Goal: Transaction & Acquisition: Purchase product/service

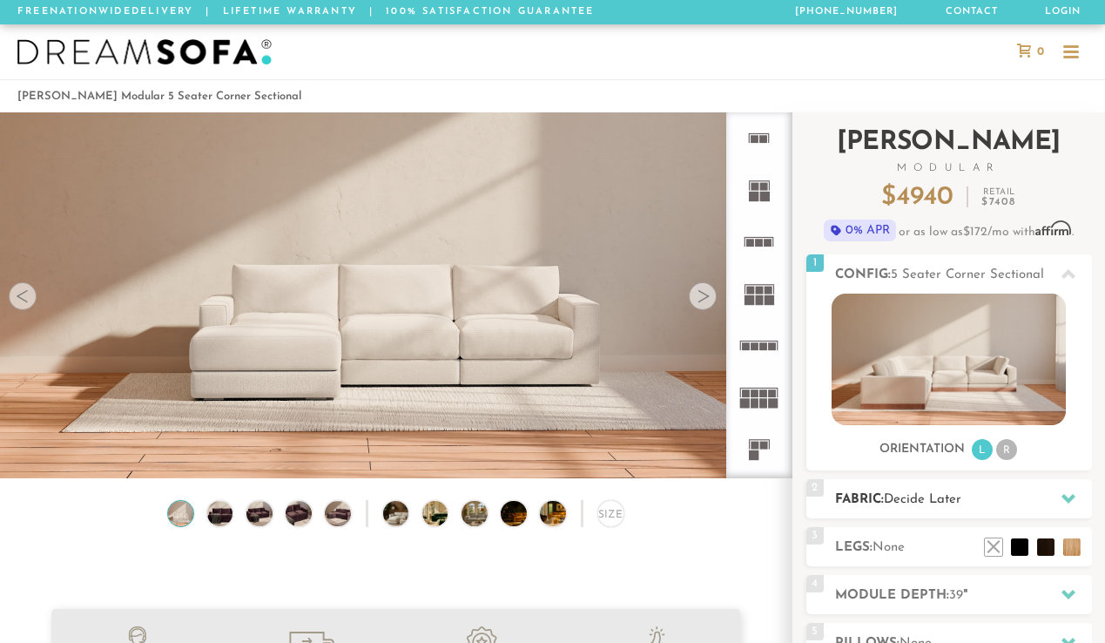
click at [1070, 493] on icon at bounding box center [1068, 498] width 14 height 14
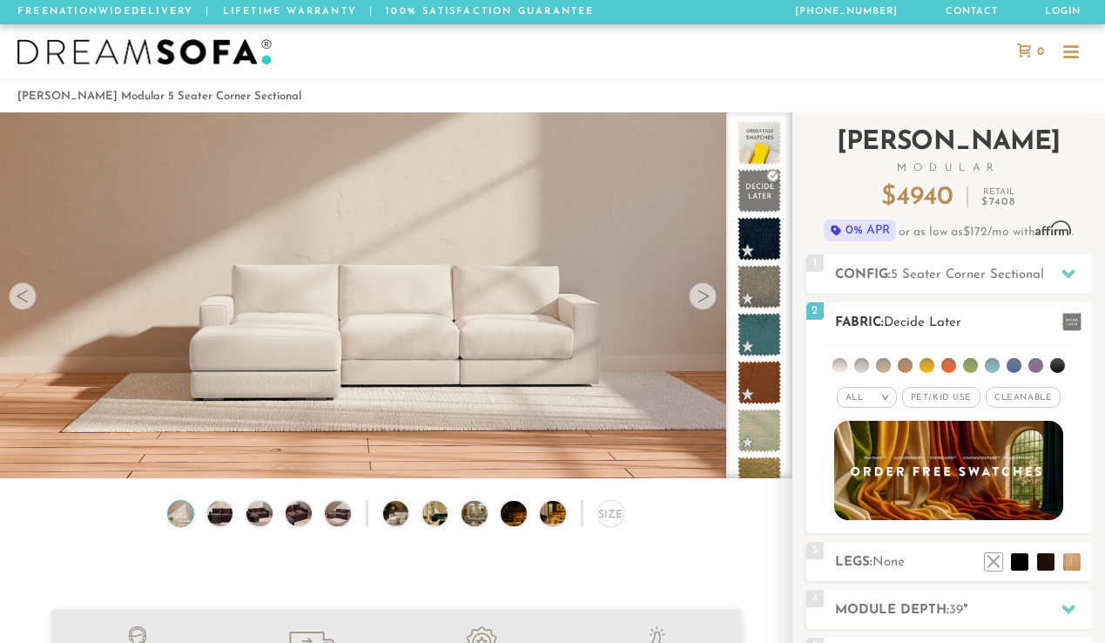
click at [1054, 365] on li at bounding box center [1057, 365] width 15 height 15
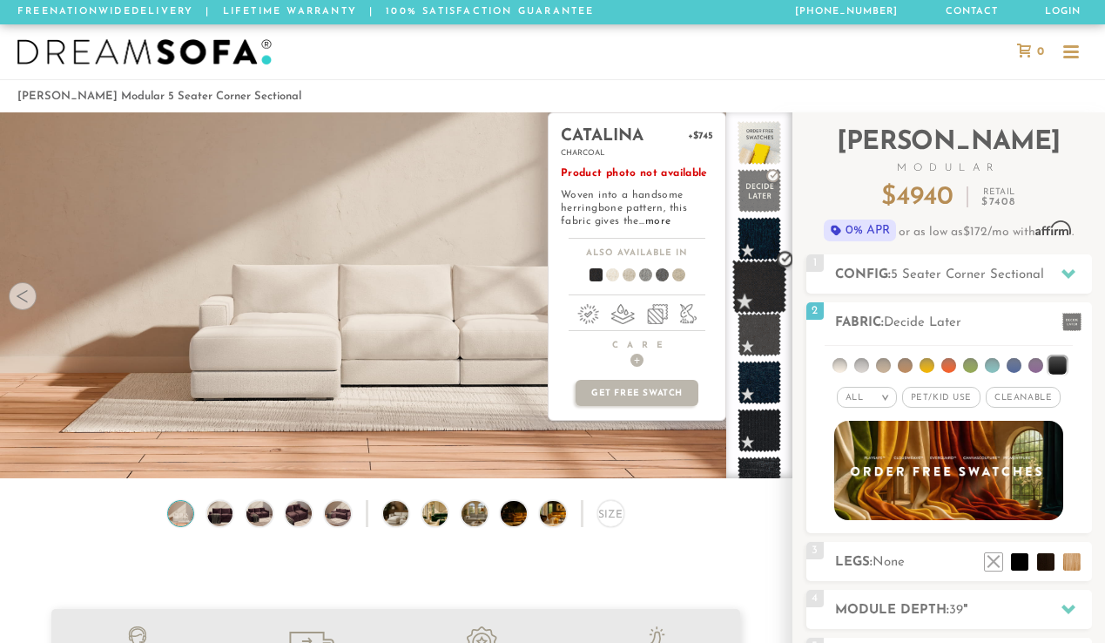
click at [763, 285] on span at bounding box center [759, 286] width 55 height 55
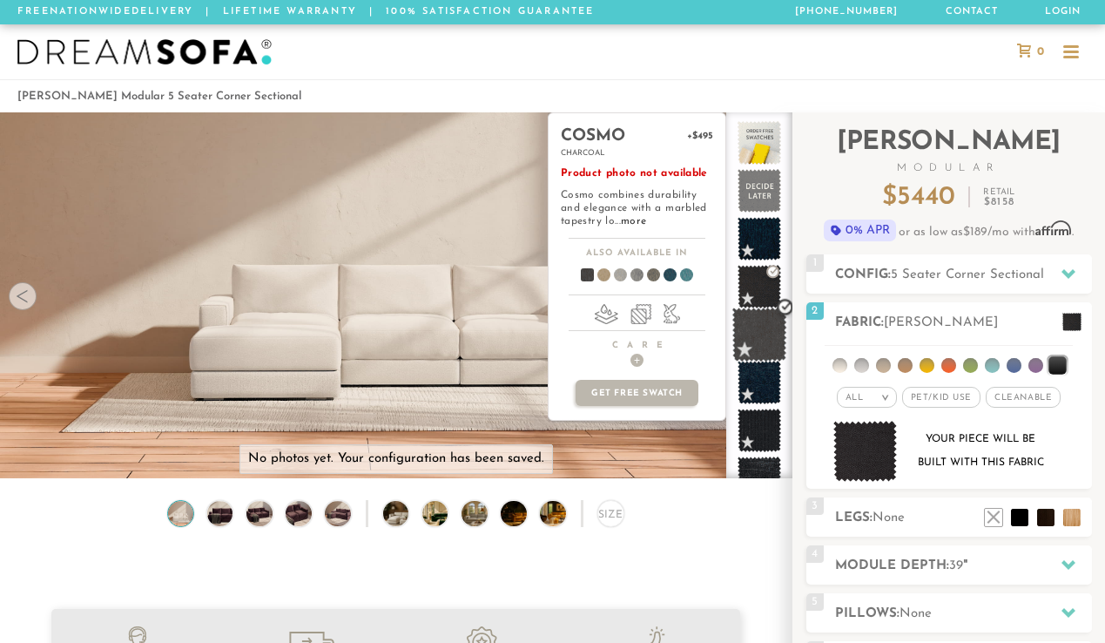
click at [760, 330] on span at bounding box center [759, 334] width 55 height 55
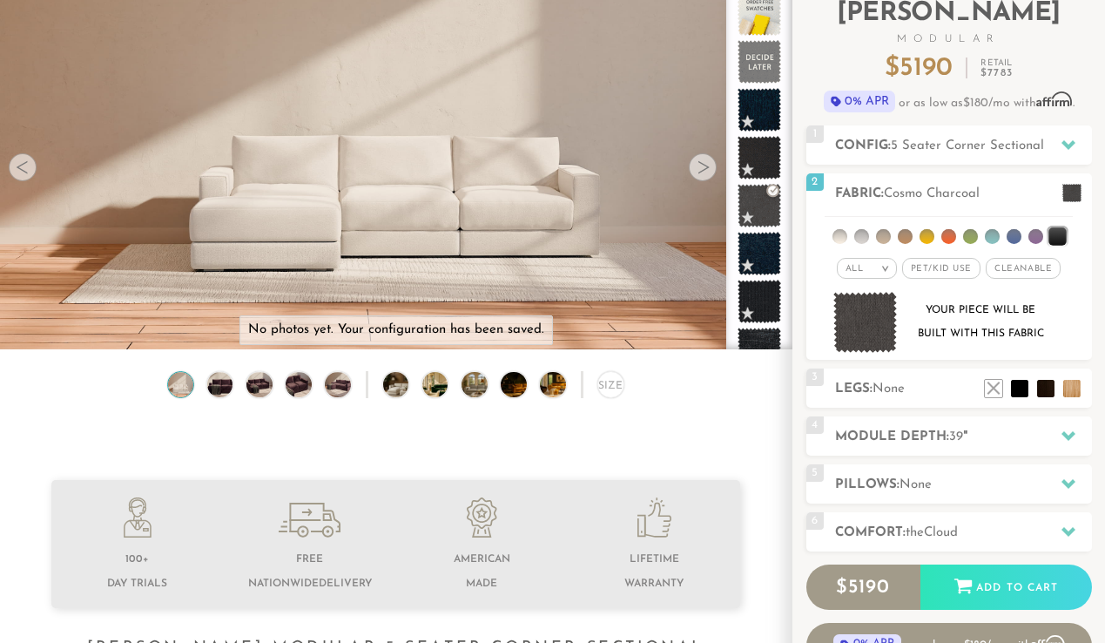
scroll to position [129, 0]
click at [696, 171] on div at bounding box center [703, 167] width 28 height 28
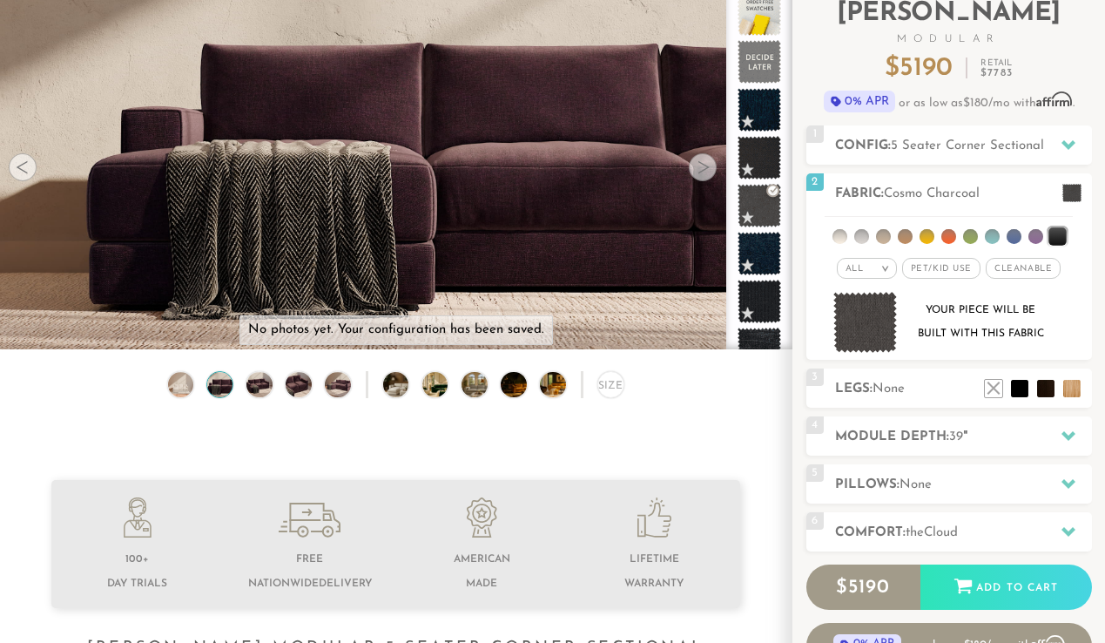
click at [704, 164] on div at bounding box center [703, 167] width 28 height 28
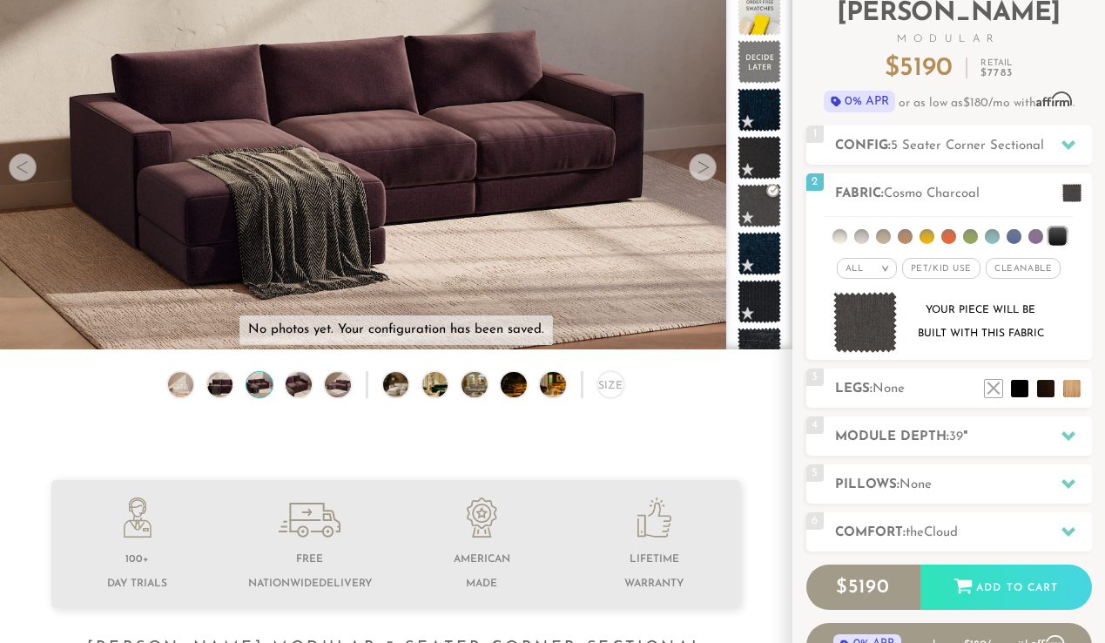
click at [704, 164] on div at bounding box center [703, 167] width 28 height 28
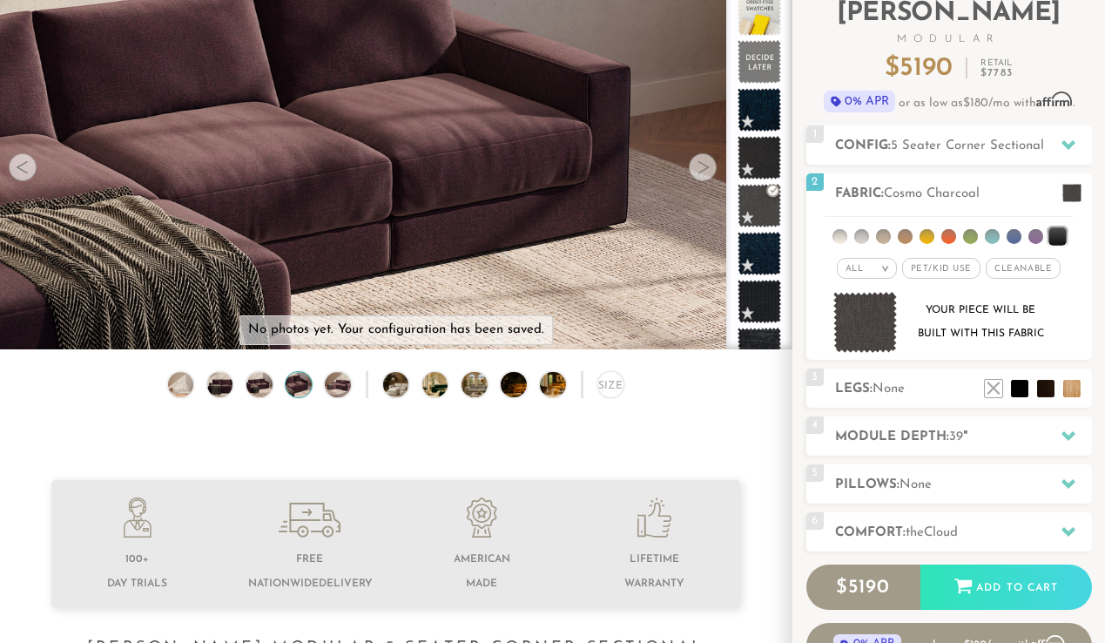
click at [704, 163] on div at bounding box center [703, 167] width 28 height 28
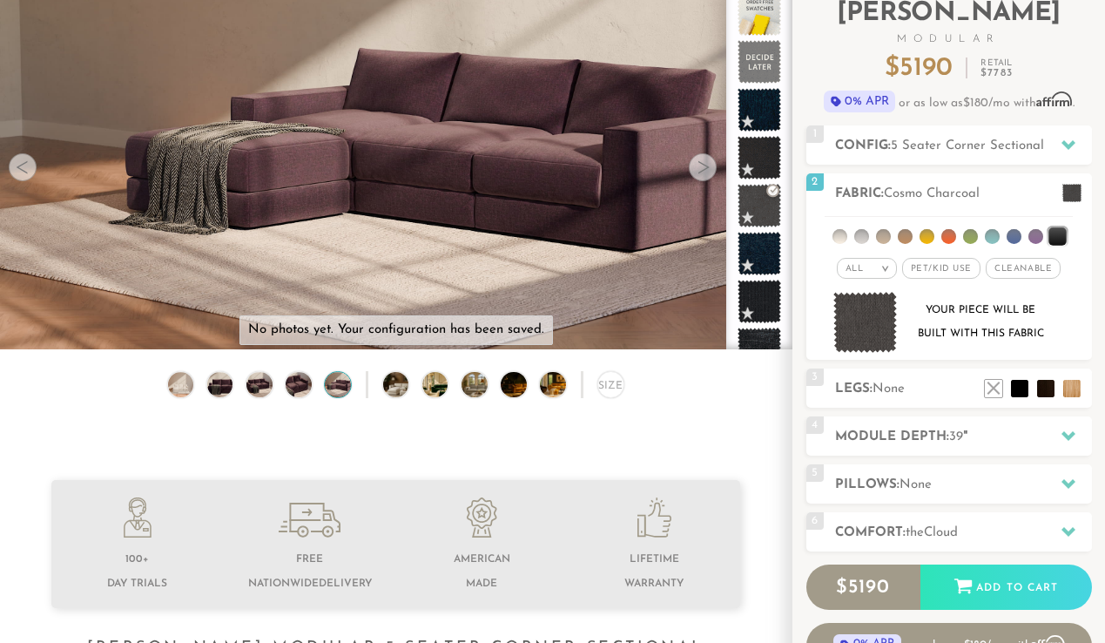
click at [704, 163] on div at bounding box center [703, 167] width 28 height 28
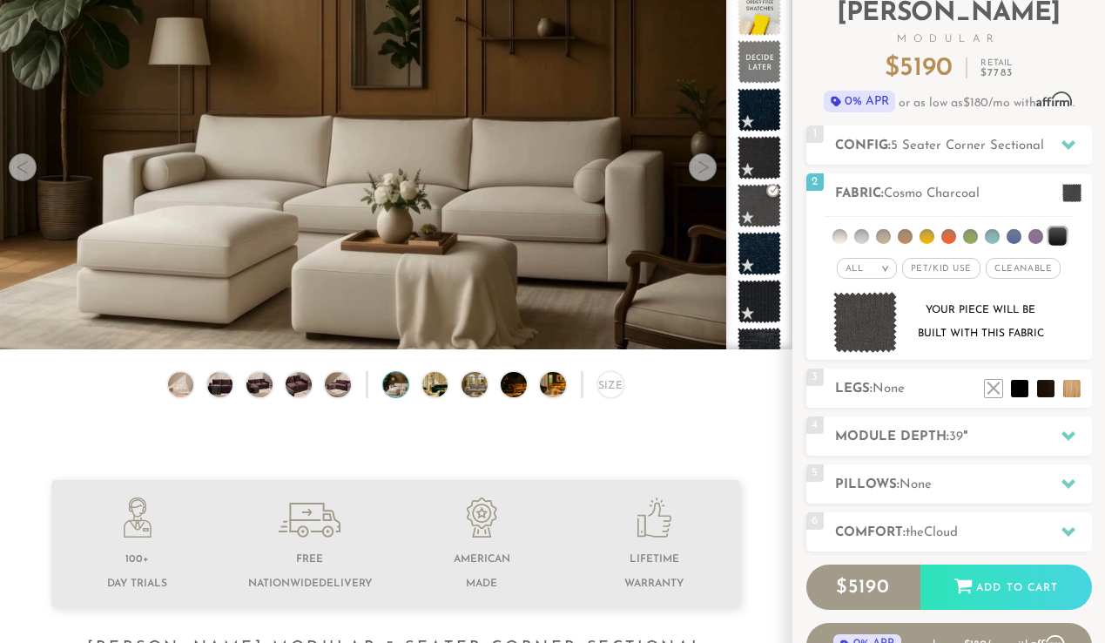
click at [704, 163] on div at bounding box center [703, 167] width 28 height 28
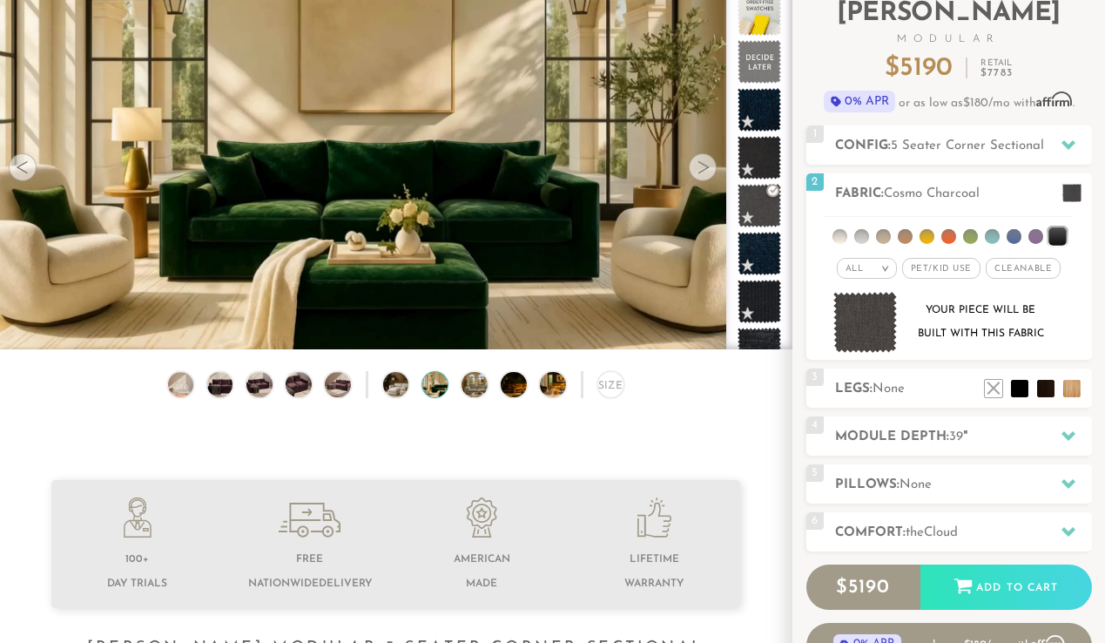
click at [704, 163] on div at bounding box center [703, 167] width 28 height 28
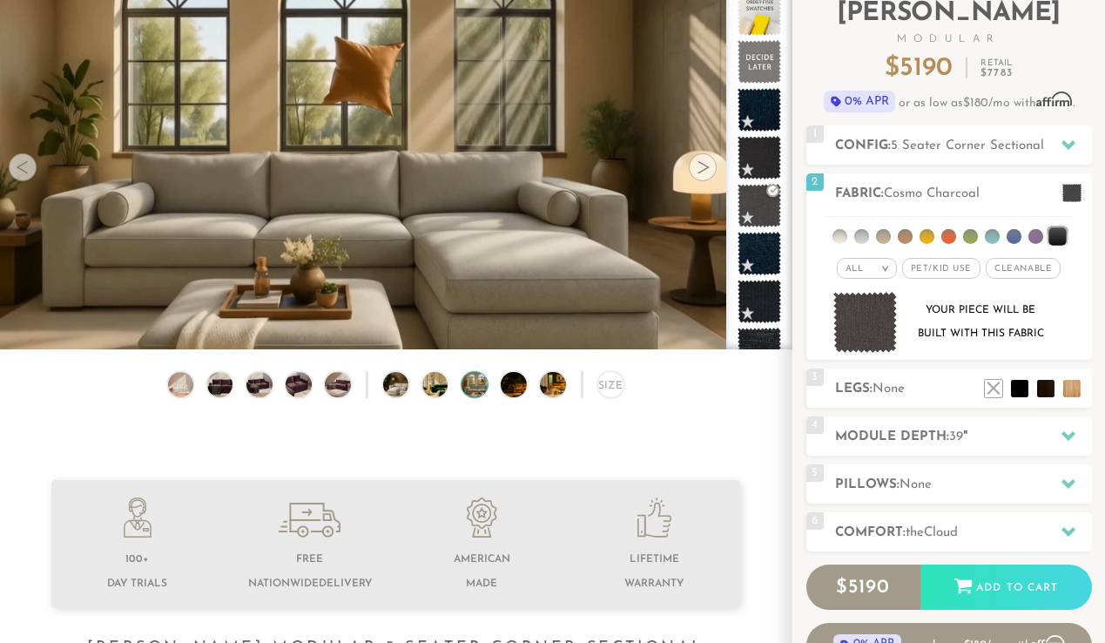
click at [704, 163] on div at bounding box center [703, 167] width 28 height 28
